Goal: Complete application form: Complete application form

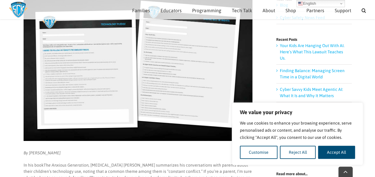
scroll to position [86, 0]
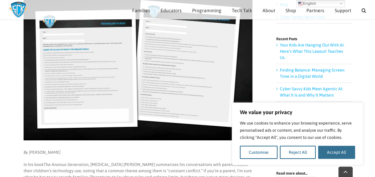
click at [348, 150] on button "Accept All" at bounding box center [336, 152] width 37 height 13
checkbox input "true"
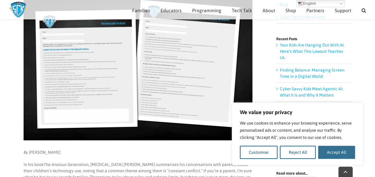
checkbox input "true"
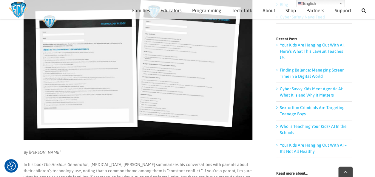
click at [230, 124] on img at bounding box center [138, 64] width 229 height 152
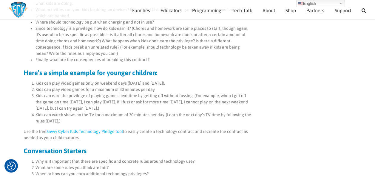
scroll to position [452, 0]
click at [103, 129] on link "Savvy Cyber Kids Technology Pledge tool" at bounding box center [84, 131] width 76 height 5
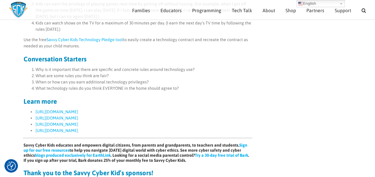
scroll to position [542, 0]
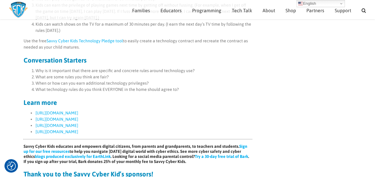
drag, startPoint x: 268, startPoint y: 133, endPoint x: 249, endPoint y: 72, distance: 63.8
click at [249, 86] on li "What technology rules do you think EVERYONE in the home should agree to?" at bounding box center [143, 89] width 217 height 6
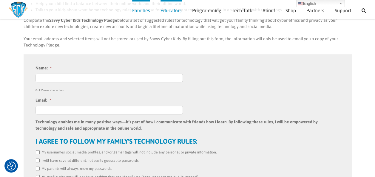
scroll to position [158, 0]
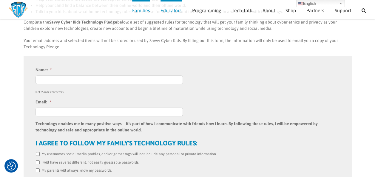
click at [58, 75] on input "Name: *" at bounding box center [108, 79] width 147 height 9
type input "[EMAIL_ADDRESS][DOMAIN_NAME]"
click at [54, 108] on input "Email: *" at bounding box center [108, 112] width 147 height 9
type input "[EMAIL_ADDRESS][DOMAIN_NAME]"
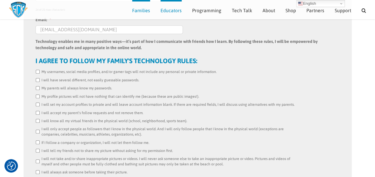
scroll to position [240, 0]
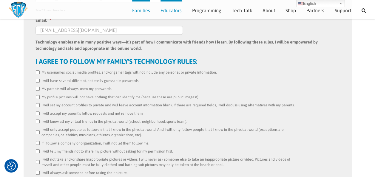
click at [37, 70] on input "My usernames, social media profiles, and/or gamer tags will not include any per…" at bounding box center [38, 72] width 4 height 4
checkbox input "true"
click at [37, 79] on input "I will have several different, not easily guessable passwords." at bounding box center [38, 81] width 4 height 4
checkbox input "true"
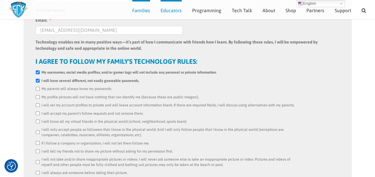
click at [38, 87] on input "My parents will always know my passwords." at bounding box center [38, 89] width 4 height 4
checkbox input "true"
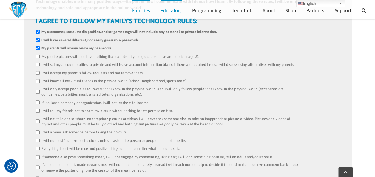
scroll to position [280, 0]
click at [37, 55] on input "My profile pictures will not have nothing that can identify me (because these a…" at bounding box center [38, 57] width 4 height 4
checkbox input "true"
click at [37, 63] on input "I will set my account profiles to private and will leave account information bl…" at bounding box center [38, 65] width 4 height 4
checkbox input "true"
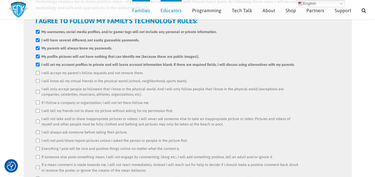
click at [36, 71] on input "I will accept my parent’s follow requests and not remove them." at bounding box center [38, 73] width 4 height 4
checkbox input "true"
click at [36, 79] on input "I will know all my virtual friends in the physical world (school, neighborhood,…" at bounding box center [38, 81] width 4 height 4
checkbox input "true"
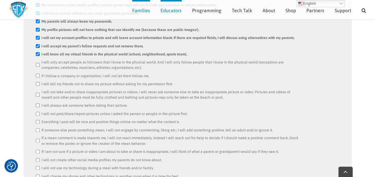
scroll to position [309, 0]
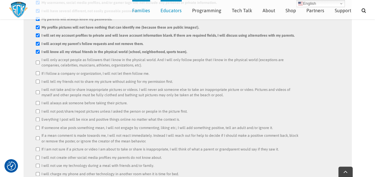
click at [37, 57] on li "I will only accept people as followers that I know in the physical world. And I…" at bounding box center [187, 62] width 304 height 11
click at [38, 71] on input "If I follow a company or organization, I will not let them follow me." at bounding box center [38, 73] width 4 height 4
checkbox input "true"
click at [38, 60] on input "I will only accept people as followers that I know in the physical world. And I…" at bounding box center [38, 62] width 4 height 4
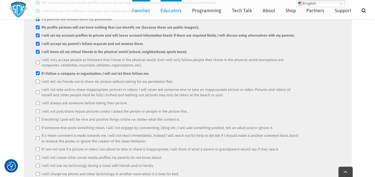
checkbox input "true"
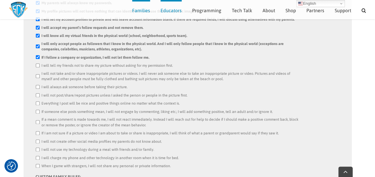
scroll to position [327, 0]
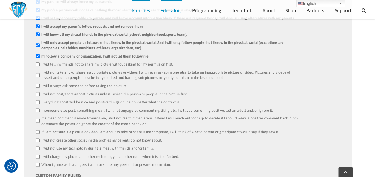
click at [38, 62] on input "I will tell my friends not to share my picture without asking for my permission…" at bounding box center [38, 64] width 4 height 4
checkbox input "true"
click at [36, 73] on input "I will not take and/or share inappropriate pictures or videos. I will never ask…" at bounding box center [38, 75] width 4 height 4
checkbox input "true"
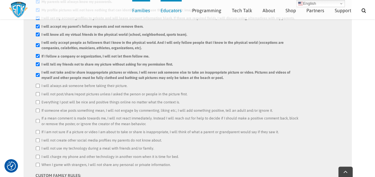
click at [36, 84] on input "I will always ask someone before taking their picture." at bounding box center [38, 86] width 4 height 4
checkbox input "true"
click at [36, 92] on input "I will not post/share/repost pictures unless I asked the person or people in th…" at bounding box center [38, 94] width 4 height 4
checkbox input "true"
click at [38, 100] on input "Everything I post will be nice and positive things online no matter what the co…" at bounding box center [38, 102] width 4 height 4
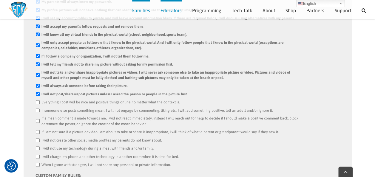
checkbox input "true"
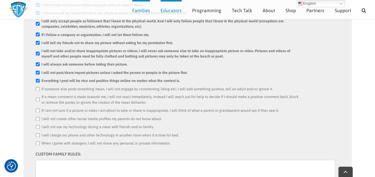
scroll to position [358, 0]
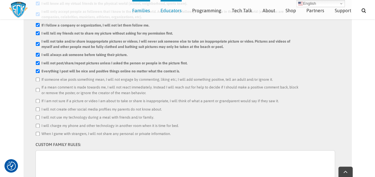
click at [36, 77] on input "If someone else posts something mean, I will not engage by commenting, liking e…" at bounding box center [38, 79] width 4 height 4
checkbox input "true"
click at [37, 88] on input "If a mean comment is made towards me, I will not react immediately. Instead I w…" at bounding box center [38, 90] width 4 height 4
checkbox input "true"
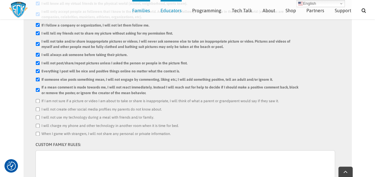
click at [36, 99] on input "If I am not sure if a picture or video I am about to take or share is inappropr…" at bounding box center [38, 101] width 4 height 4
checkbox input "true"
click at [38, 115] on input "I will not use my technology during a meal with friends and/or family." at bounding box center [38, 117] width 4 height 4
checkbox input "true"
click at [36, 124] on input "I will charge my phone and other technology in another room when it is time for…" at bounding box center [38, 126] width 4 height 4
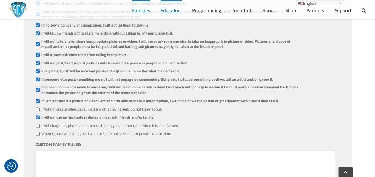
checkbox input "true"
click at [38, 132] on input "When I game with strangers, I will not share any personal or private informatio…" at bounding box center [38, 134] width 4 height 4
checkbox input "true"
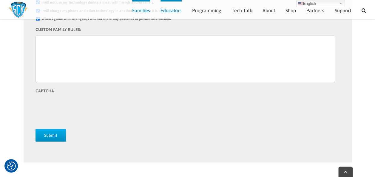
scroll to position [472, 0]
click at [61, 41] on textarea "CUSTOM FAMILY RULES:" at bounding box center [184, 60] width 299 height 48
type textarea "U"
click at [57, 132] on input "Submit" at bounding box center [50, 135] width 30 height 13
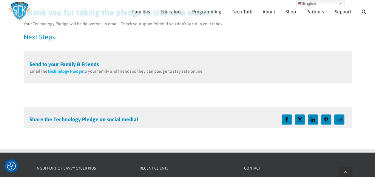
scroll to position [85, 0]
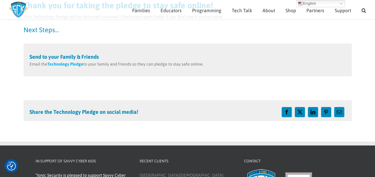
click at [164, 113] on div at bounding box center [241, 111] width 207 height 13
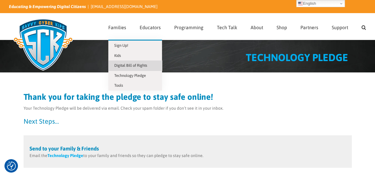
click at [131, 65] on span "Digital Bill of Rights" at bounding box center [130, 65] width 33 height 4
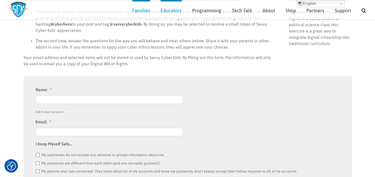
scroll to position [144, 0]
click at [96, 97] on input "Name: *" at bounding box center [108, 100] width 147 height 9
click at [94, 97] on input "Name: *" at bounding box center [108, 100] width 147 height 9
type input "[EMAIL_ADDRESS][DOMAIN_NAME]"
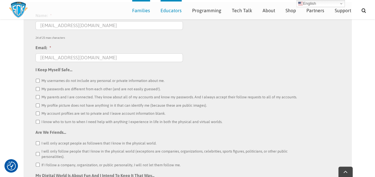
scroll to position [226, 0]
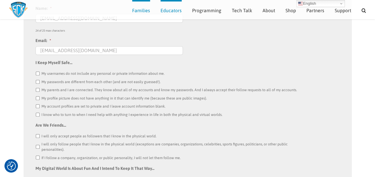
click at [37, 73] on input "My usernames do not include any personal or private information about me." at bounding box center [38, 74] width 4 height 4
checkbox input "true"
click at [38, 80] on input "My passwords are different from each other (and are not easily guessed!)." at bounding box center [38, 82] width 4 height 4
checkbox input "true"
click at [37, 89] on input "My parents and I are connected. They know about all of my accounts and know my …" at bounding box center [38, 90] width 4 height 4
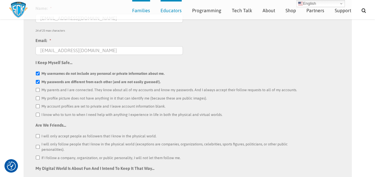
checkbox input "true"
click at [37, 101] on ul "My usernames do not include any personal or private information about me. My pa…" at bounding box center [187, 94] width 304 height 47
click at [36, 99] on input "My profile picture does not have anything in it that can identify me (because t…" at bounding box center [38, 98] width 4 height 4
checkbox input "true"
click at [38, 105] on input "My account profiles are set to private and I leave account information blank." at bounding box center [38, 106] width 4 height 4
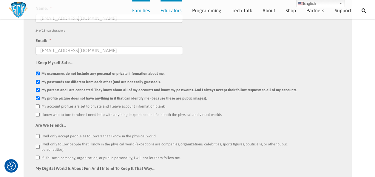
checkbox input "true"
click at [39, 114] on input "I know who to turn to when I need help with anything I experience in life in bo…" at bounding box center [38, 115] width 4 height 4
checkbox input "true"
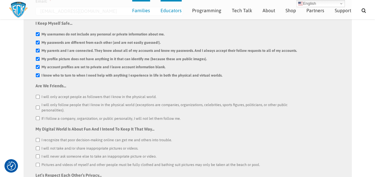
scroll to position [265, 0]
click at [37, 96] on input "I will only accept people as followers that I know in the physical world." at bounding box center [38, 97] width 4 height 4
checkbox input "true"
click at [38, 107] on input "I will only follow people that I know in the physical world (exceptions are com…" at bounding box center [38, 108] width 4 height 4
checkbox input "true"
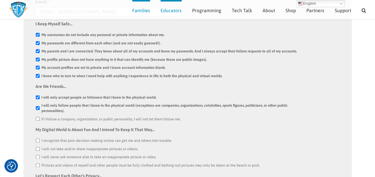
click at [38, 119] on input "If I follow a company, organization, or public personality, I will not let them…" at bounding box center [38, 119] width 4 height 4
checkbox input "true"
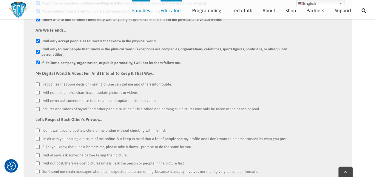
scroll to position [324, 0]
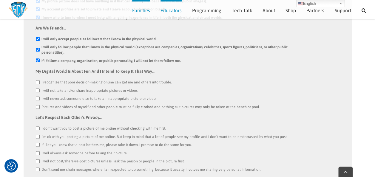
click at [39, 82] on input "I recognize that poor decision-making online can get me and others into trouble." at bounding box center [38, 82] width 4 height 4
checkbox input "true"
click at [38, 89] on input "I will not take and/or share inappropriate pictures or videos." at bounding box center [38, 91] width 4 height 4
checkbox input "true"
click at [38, 99] on input "I will never ask someone else to take an inappropriate picture or video." at bounding box center [38, 99] width 4 height 4
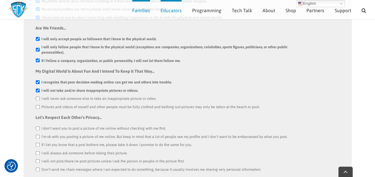
checkbox input "true"
click at [36, 105] on input "Pictures and videos of myself and other people must be fully clothed and bathin…" at bounding box center [38, 107] width 4 height 4
checkbox input "true"
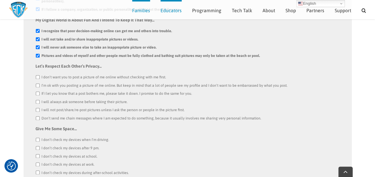
scroll to position [375, 0]
click at [36, 77] on input "I don’t want you to post a picture of me online without checking with me first." at bounding box center [38, 76] width 4 height 4
checkbox input "true"
click at [38, 84] on input "I’m ok with you posting a picture of me online. But keep in mind that a lot of …" at bounding box center [38, 85] width 4 height 4
checkbox input "true"
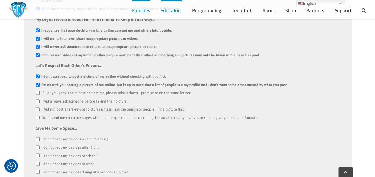
click at [37, 92] on input "If I let you know that a post bothers me, please take it down. I promise to do …" at bounding box center [38, 93] width 4 height 4
checkbox input "true"
click at [36, 99] on input "I will always ask someone before taking their picture." at bounding box center [38, 101] width 4 height 4
checkbox input "true"
click at [37, 109] on input "I will not post/share/re-post pictures unless I ask the person or people in the…" at bounding box center [38, 109] width 4 height 4
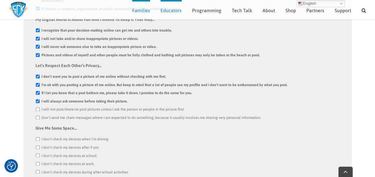
checkbox input "true"
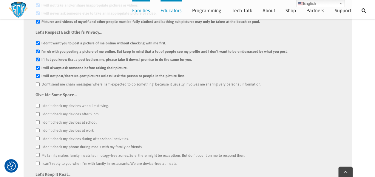
scroll to position [409, 0]
click at [39, 83] on input "Don’t send me chain messages where I am expected to do something, because it us…" at bounding box center [38, 84] width 4 height 4
checkbox input "true"
click at [38, 105] on input "I don’t check my devices when I’m driving." at bounding box center [38, 105] width 4 height 4
checkbox input "true"
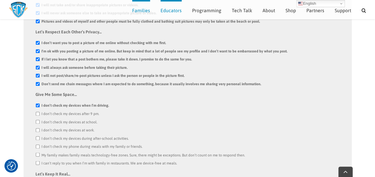
click at [38, 112] on input "I don’t check my devices after 9 pm." at bounding box center [38, 114] width 4 height 4
checkbox input "true"
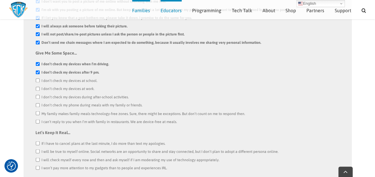
scroll to position [455, 0]
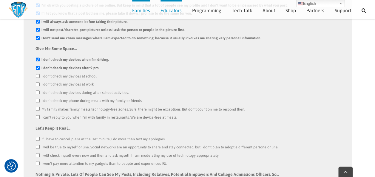
click at [37, 76] on input "I don’t check my devices at school." at bounding box center [38, 76] width 4 height 4
checkbox input "true"
click at [38, 85] on input "I don’t check my devices at work." at bounding box center [38, 84] width 4 height 4
checkbox input "true"
click at [38, 91] on input "I don’t check my devices during after-school activities." at bounding box center [38, 92] width 4 height 4
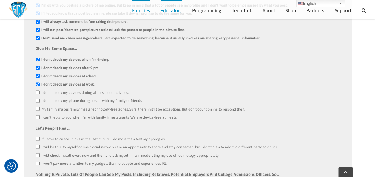
checkbox input "true"
click at [36, 101] on input "I don’t check my phone during meals with my family or friends." at bounding box center [38, 101] width 4 height 4
checkbox input "true"
click at [39, 110] on input "My family makes family meals technology-free zones. Sure, there might be except…" at bounding box center [38, 109] width 4 height 4
checkbox input "true"
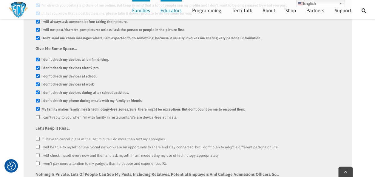
click at [36, 117] on input "I can’t reply to you when I’m with family in restaurants. We are device-free at…" at bounding box center [38, 117] width 4 height 4
checkbox input "true"
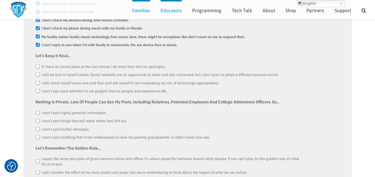
scroll to position [527, 0]
click at [37, 66] on input "If I have to cancel plans at the last minute, I do more than text my apologies." at bounding box center [38, 67] width 4 height 4
checkbox input "true"
click at [37, 72] on li "I will be true to myself online. Social networks are an opportunity to share an…" at bounding box center [187, 75] width 304 height 6
click at [38, 82] on input "I will check myself every now and then and ask myself if I am moderating my use…" at bounding box center [38, 83] width 4 height 4
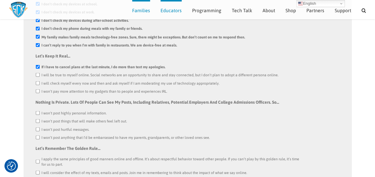
checkbox input "true"
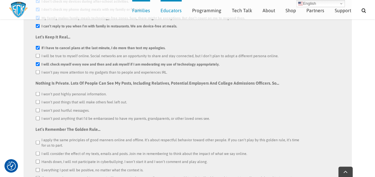
scroll to position [549, 0]
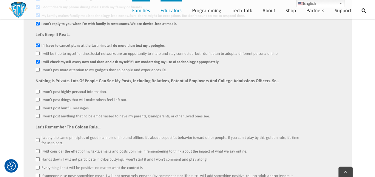
click at [37, 68] on input "I won’t pay more attention to my gadgets than to people and experiences IRL." at bounding box center [38, 70] width 4 height 4
checkbox input "true"
click at [37, 52] on input "I will be true to myself online. Social networks are an opportunity to share an…" at bounding box center [38, 53] width 4 height 4
checkbox input "true"
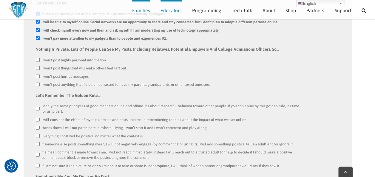
scroll to position [580, 0]
click at [38, 61] on input "I won’t post highly personal information." at bounding box center [38, 60] width 4 height 4
checkbox input "true"
click at [38, 67] on input "I won’t post things that will make others feel left out." at bounding box center [38, 68] width 4 height 4
checkbox input "true"
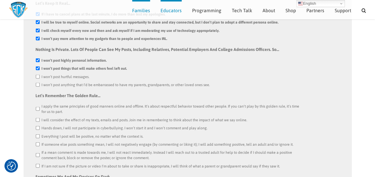
click at [37, 75] on input "I won’t post hurtful messages." at bounding box center [38, 77] width 4 height 4
checkbox input "true"
click at [37, 83] on input "I won’t post anything that I’d be embarrassed to have my parents, grandparents,…" at bounding box center [38, 85] width 4 height 4
checkbox input "true"
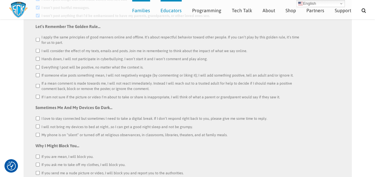
scroll to position [648, 0]
click at [36, 41] on input "I apply the same principles of good manners online and offline. It’s about resp…" at bounding box center [38, 40] width 4 height 4
checkbox input "true"
click at [37, 51] on input "I will consider the effect of my texts, emails and posts. Join me in rememberin…" at bounding box center [38, 51] width 4 height 4
checkbox input "true"
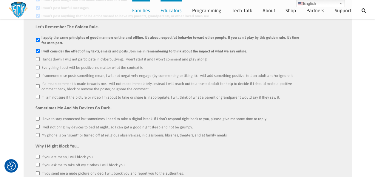
click at [36, 57] on input "Hands down, I will not participate in cyberbullying. I won’t start it and I won…" at bounding box center [38, 59] width 4 height 4
checkbox input "true"
click at [37, 68] on input "Everything I post will be positive, no matter what the context is." at bounding box center [38, 68] width 4 height 4
checkbox input "true"
click at [36, 74] on input "If someone else posts something mean, I will not negatively engage (by commenti…" at bounding box center [38, 76] width 4 height 4
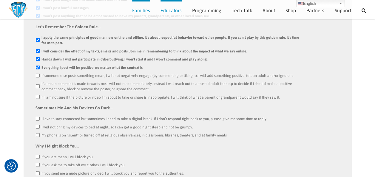
checkbox input "true"
click at [36, 85] on input "If a mean comment is made towards me, I will not react immediately. Instead I w…" at bounding box center [38, 86] width 4 height 4
checkbox input "true"
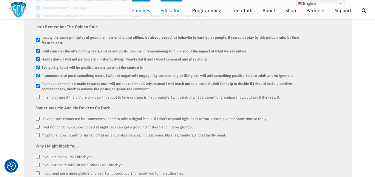
click at [39, 96] on input "If I am not sure if the picture or video I’m about to take or share is inapprop…" at bounding box center [38, 97] width 4 height 4
checkbox input "true"
click at [36, 118] on input "I love to stay connected but sometimes I need to take a digital break. If I don…" at bounding box center [38, 119] width 4 height 4
checkbox input "true"
click at [37, 123] on ul "I love to stay connected but sometimes I need to take a digital break. If I don…" at bounding box center [187, 127] width 304 height 22
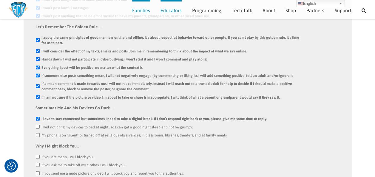
click at [39, 133] on input "My phone is on “silent” or turned off at religious observances, in classrooms, …" at bounding box center [38, 135] width 4 height 4
checkbox input "true"
click at [38, 125] on input "I will not bring my devices to bed at night…so I can get a good night sleep and…" at bounding box center [38, 127] width 4 height 4
checkbox input "true"
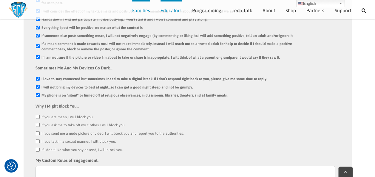
scroll to position [708, 0]
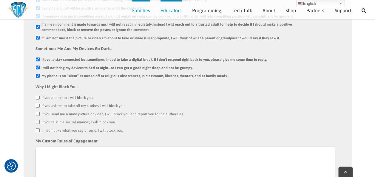
click at [38, 98] on input "If you are mean, I will block you." at bounding box center [38, 98] width 4 height 4
checkbox input "true"
click at [37, 105] on input "If you ask me to take off my clothes, I will block you." at bounding box center [38, 106] width 4 height 4
checkbox input "true"
click at [37, 113] on input "If you send me a nude picture or video, I will block you and report you to the …" at bounding box center [38, 114] width 4 height 4
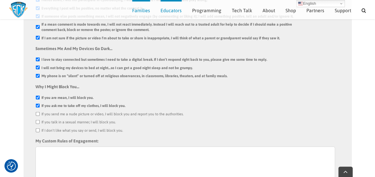
checkbox input "true"
click at [36, 123] on input "If you talk in a sexual manner, I will block you." at bounding box center [38, 122] width 4 height 4
checkbox input "true"
click at [37, 131] on input "If I don’t like what you say or send, I will block you." at bounding box center [38, 130] width 4 height 4
checkbox input "true"
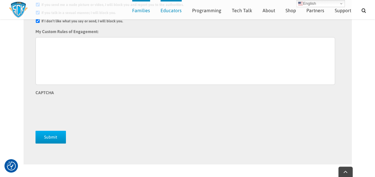
scroll to position [848, 0]
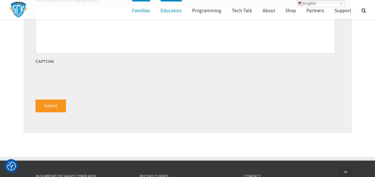
click at [50, 107] on input "Submit" at bounding box center [50, 106] width 30 height 13
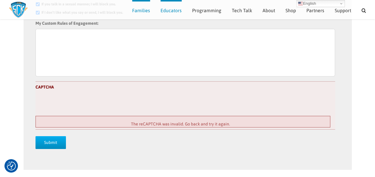
scroll to position [856, 0]
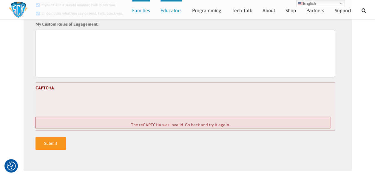
click at [54, 140] on input "Submit" at bounding box center [50, 143] width 30 height 13
